Goal: Task Accomplishment & Management: Manage account settings

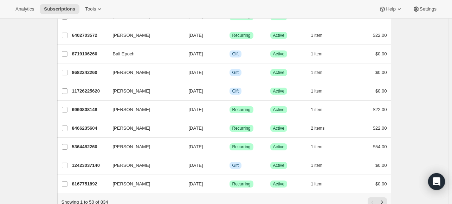
scroll to position [841, 0]
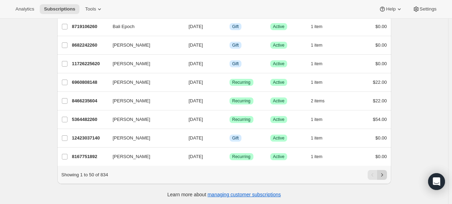
click at [383, 177] on icon "Next" at bounding box center [382, 175] width 2 height 3
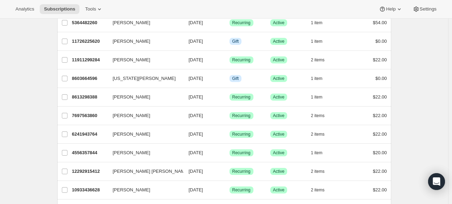
scroll to position [170, 0]
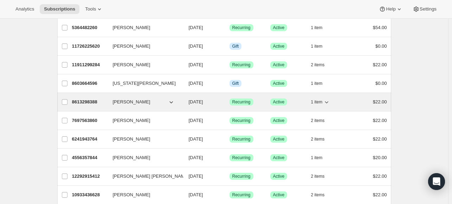
click at [93, 99] on p "8613298388" at bounding box center [89, 102] width 35 height 7
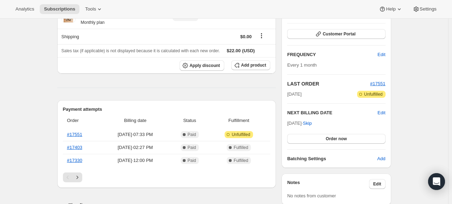
scroll to position [110, 0]
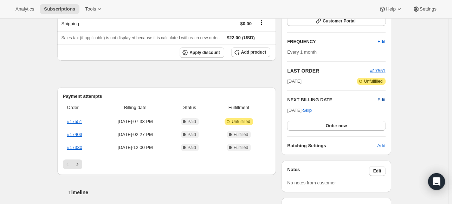
click at [384, 99] on span "Edit" at bounding box center [381, 100] width 8 height 7
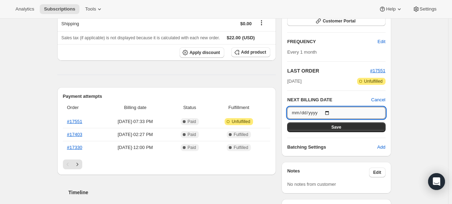
click at [330, 112] on input "[DATE]" at bounding box center [336, 113] width 98 height 12
type input "[DATE]"
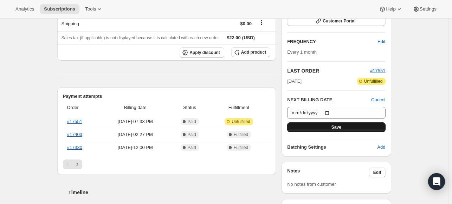
click at [313, 128] on button "Save" at bounding box center [336, 128] width 98 height 10
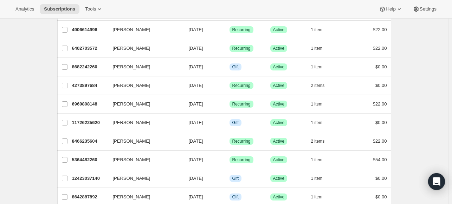
scroll to position [844, 0]
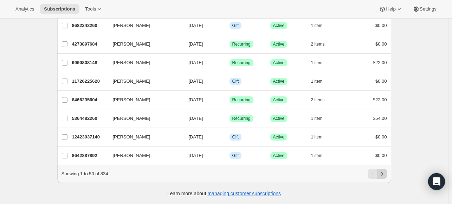
click at [384, 174] on icon "Next" at bounding box center [381, 174] width 7 height 7
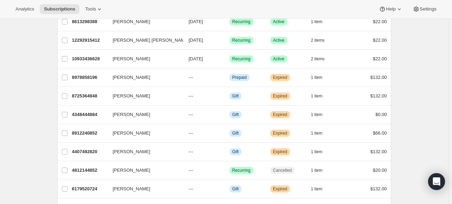
scroll to position [127, 0]
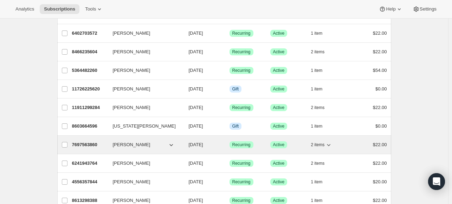
click at [195, 143] on span "[DATE]" at bounding box center [196, 144] width 14 height 5
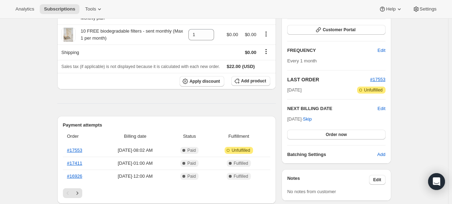
scroll to position [106, 0]
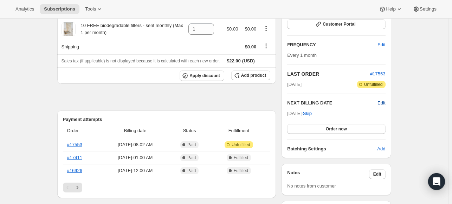
click at [384, 102] on span "Edit" at bounding box center [381, 103] width 8 height 7
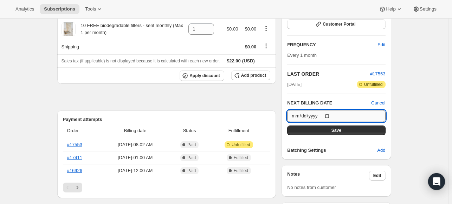
click at [331, 116] on input "[DATE]" at bounding box center [336, 116] width 98 height 12
type input "[DATE]"
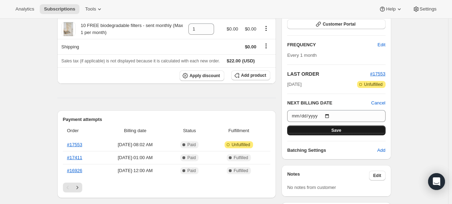
click at [310, 127] on button "Save" at bounding box center [336, 131] width 98 height 10
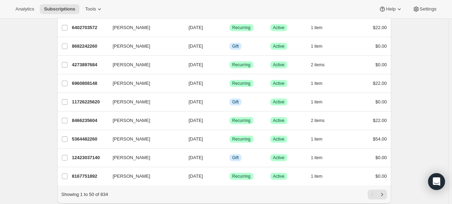
scroll to position [844, 0]
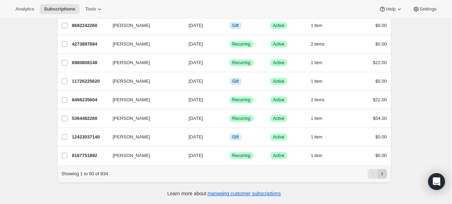
click at [382, 175] on icon "Next" at bounding box center [381, 174] width 7 height 7
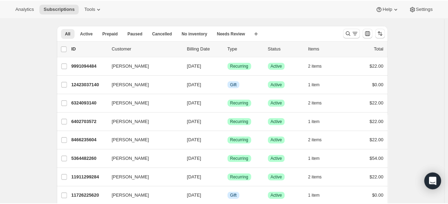
scroll to position [14, 0]
